Goal: Navigation & Orientation: Find specific page/section

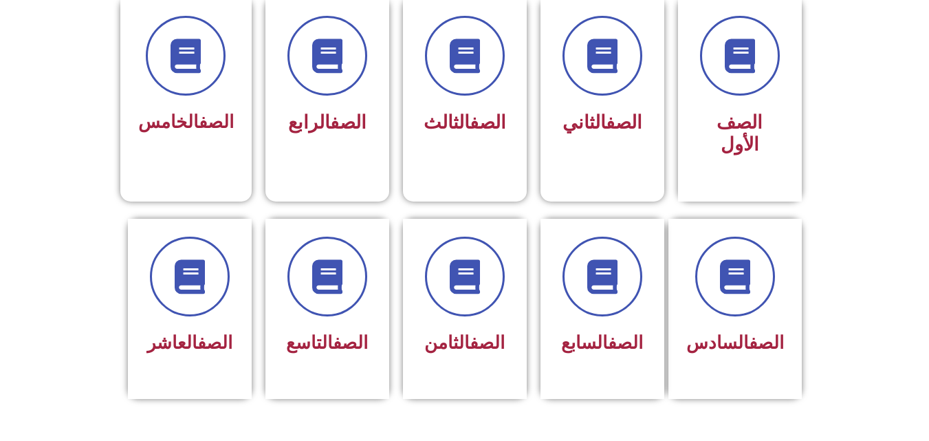
scroll to position [398, 0]
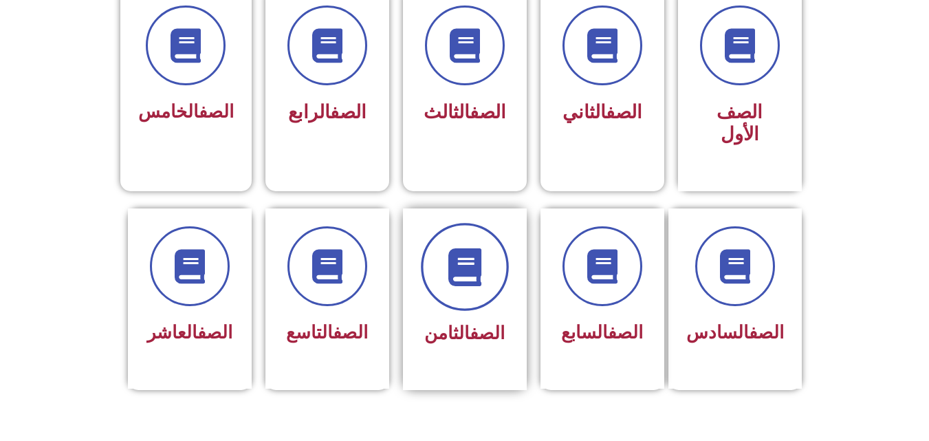
click at [434, 248] on span at bounding box center [465, 267] width 88 height 88
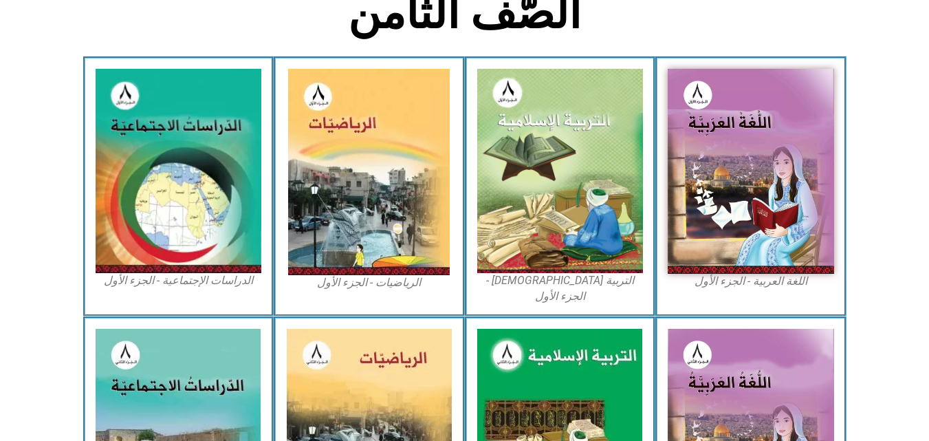
scroll to position [330, 0]
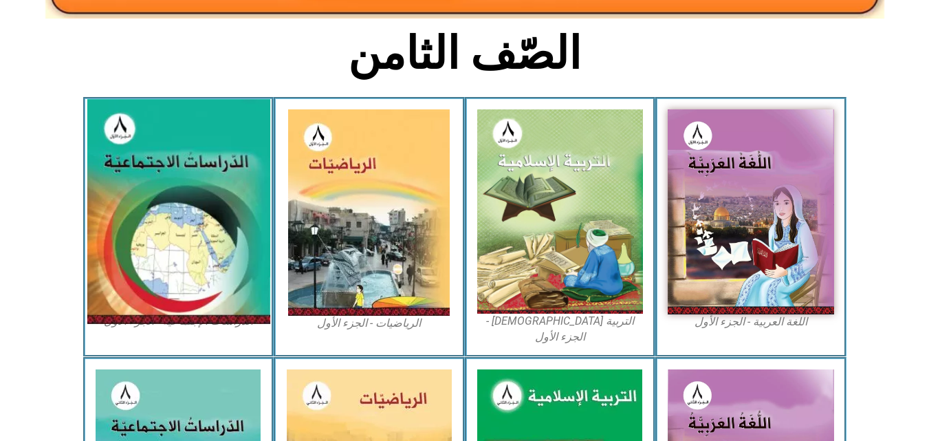
click at [155, 215] on img at bounding box center [178, 211] width 183 height 225
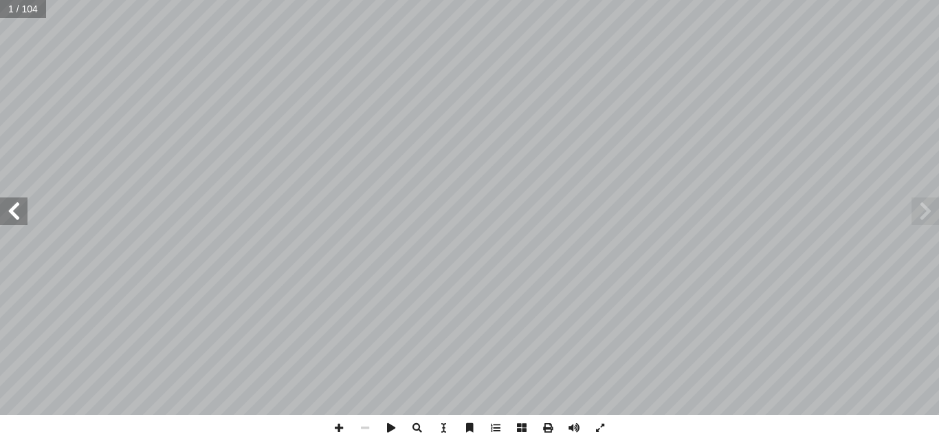
click at [17, 215] on span at bounding box center [14, 211] width 28 height 28
drag, startPoint x: 345, startPoint y: 421, endPoint x: 338, endPoint y: 428, distance: 9.3
click at [338, 428] on span at bounding box center [339, 428] width 26 height 26
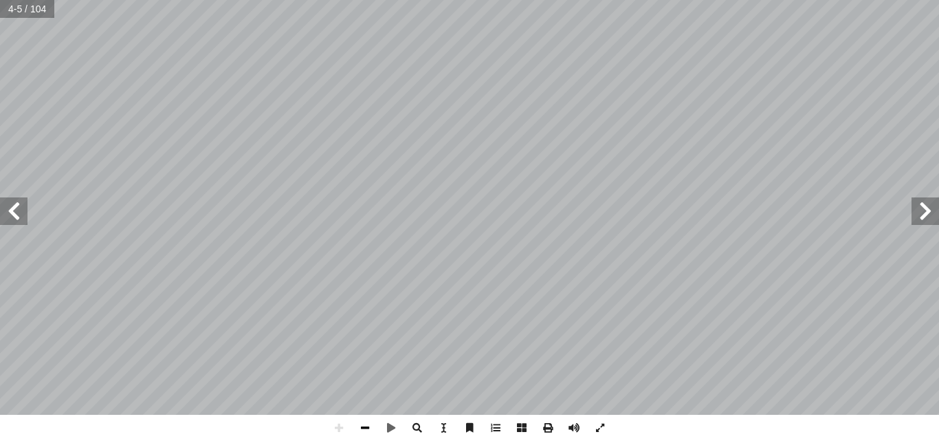
click at [363, 424] on span at bounding box center [365, 428] width 26 height 26
click at [13, 220] on span at bounding box center [14, 211] width 28 height 28
click at [13, 214] on span at bounding box center [14, 211] width 28 height 28
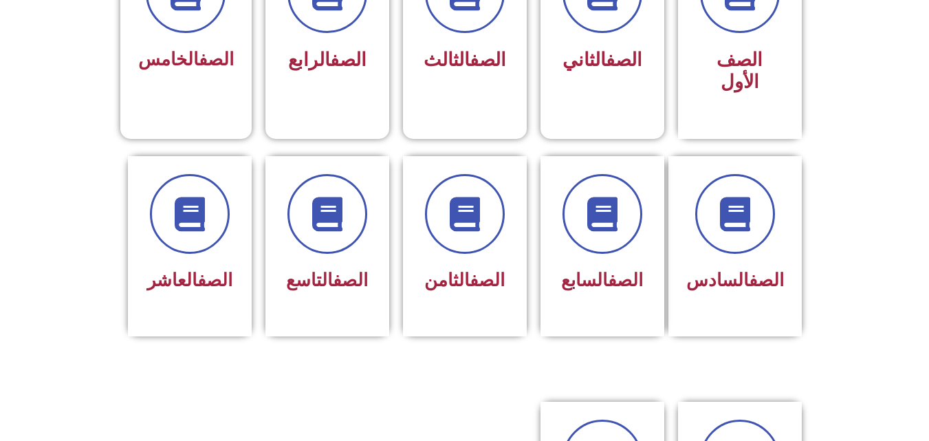
scroll to position [455, 0]
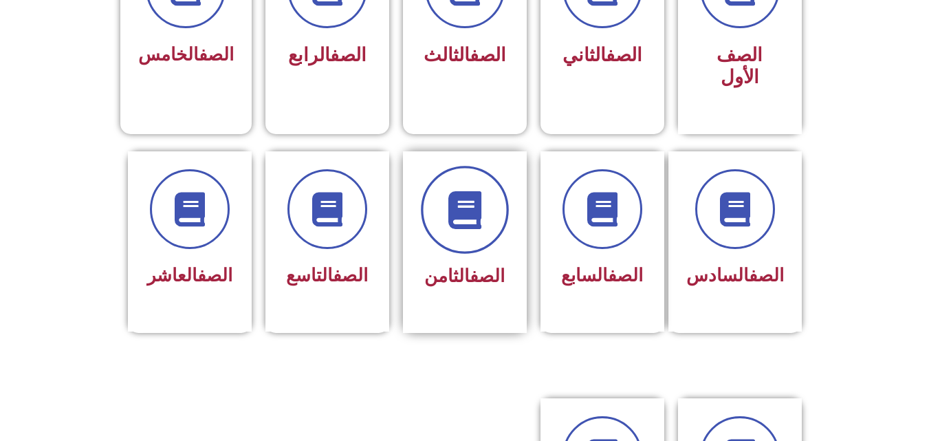
click at [454, 191] on icon at bounding box center [465, 209] width 38 height 38
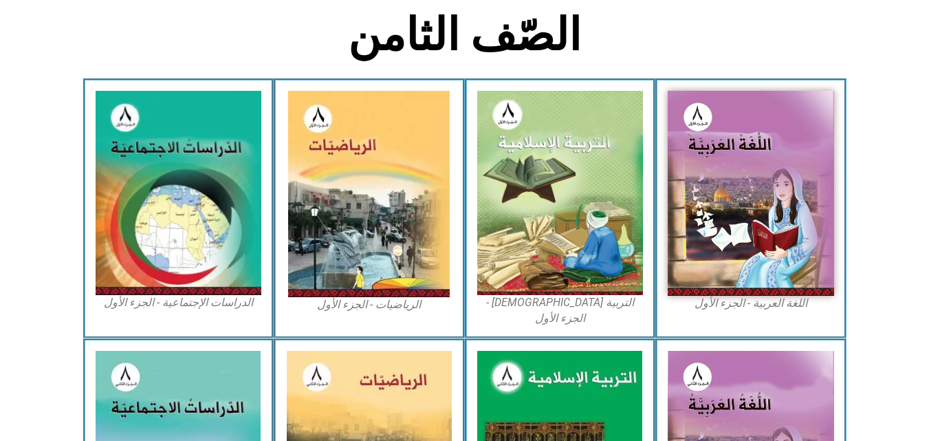
scroll to position [351, 0]
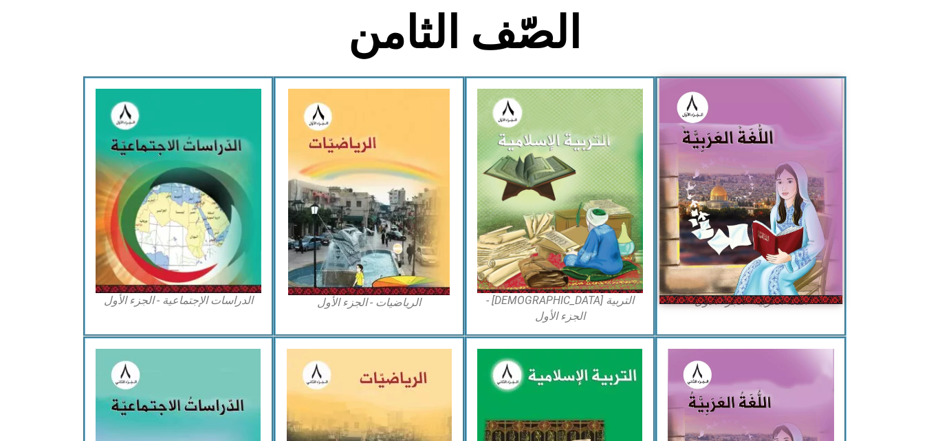
click at [787, 193] on img at bounding box center [750, 190] width 183 height 225
